Goal: Find specific page/section: Find specific page/section

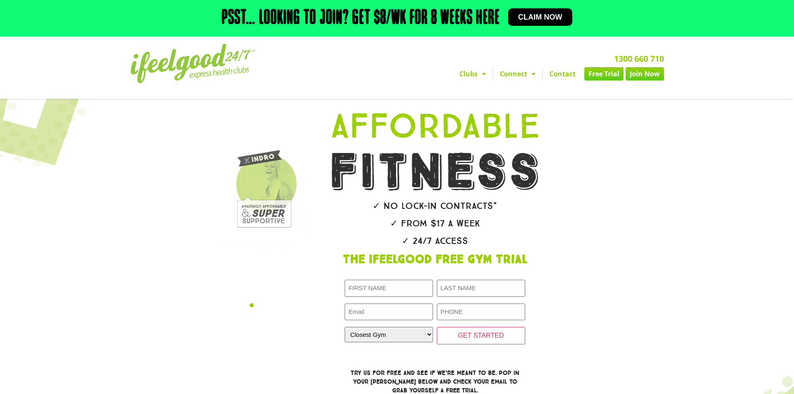
click at [476, 71] on link "Clubs" at bounding box center [473, 73] width 40 height 13
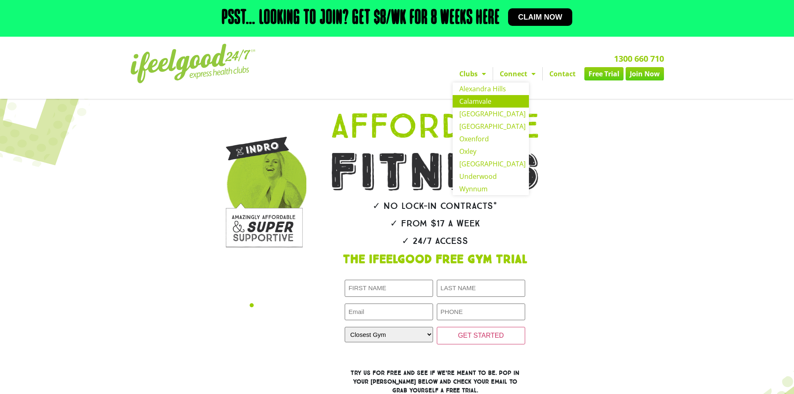
click at [482, 102] on link "Calamvale" at bounding box center [491, 101] width 76 height 13
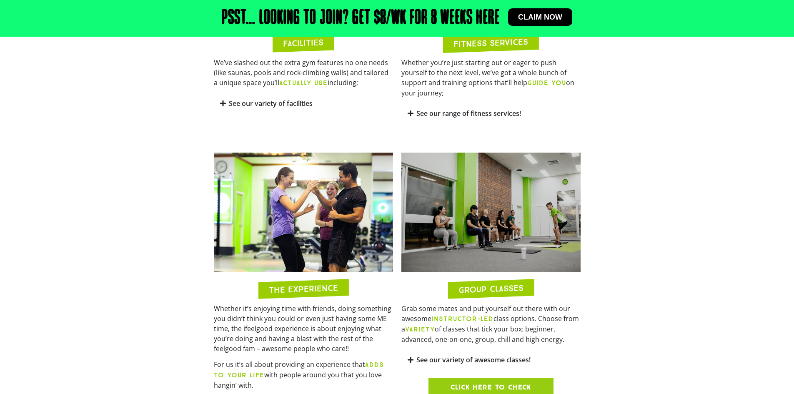
scroll to position [625, 0]
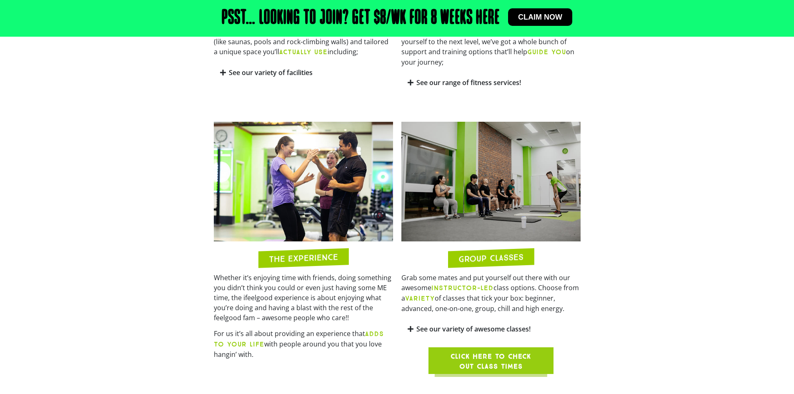
click at [501, 351] on span "Click here to check out class times" at bounding box center [491, 361] width 85 height 20
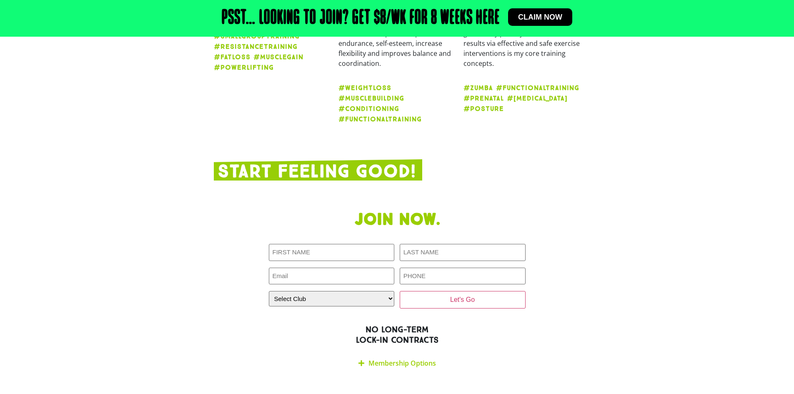
scroll to position [1584, 0]
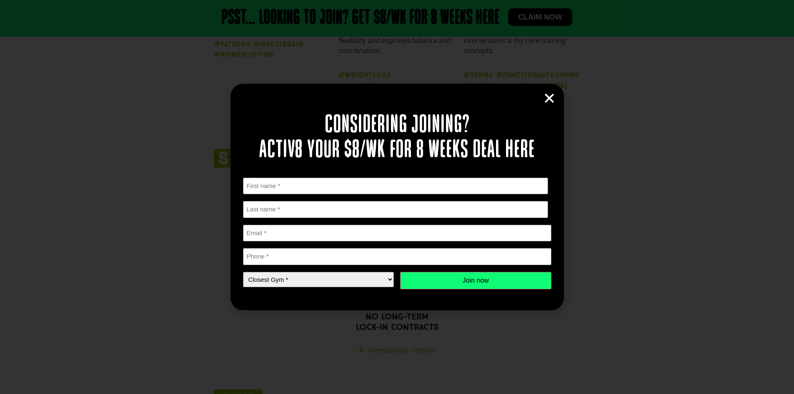
click at [546, 97] on icon "Close" at bounding box center [549, 98] width 13 height 13
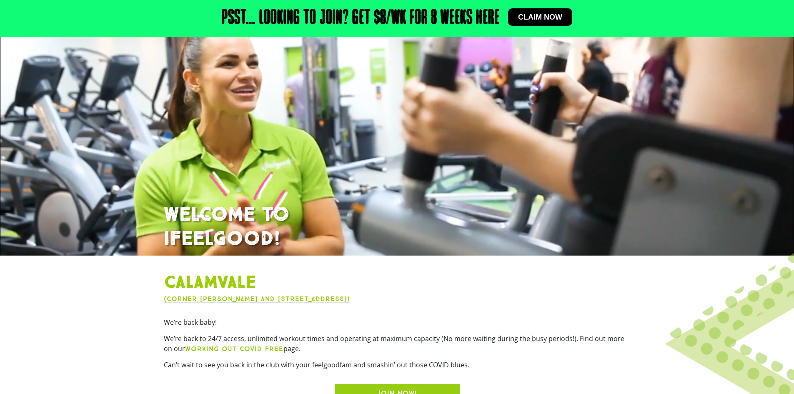
scroll to position [171, 0]
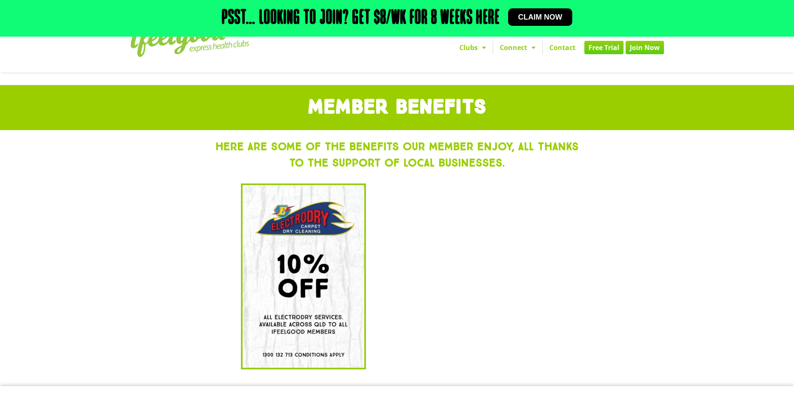
scroll to position [25, 0]
